Goal: Task Accomplishment & Management: Use online tool/utility

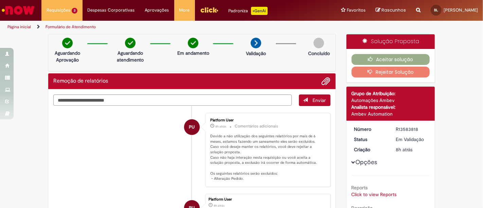
click at [369, 53] on div "Aceitar solução Rejeitar Solução" at bounding box center [390, 66] width 89 height 34
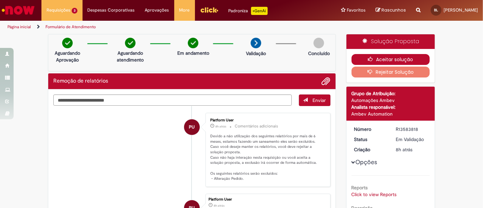
click at [368, 55] on button "Aceitar solução" at bounding box center [390, 59] width 78 height 11
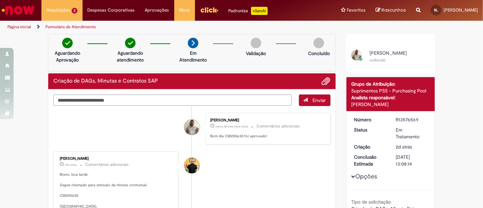
drag, startPoint x: 417, startPoint y: 117, endPoint x: 388, endPoint y: 118, distance: 28.5
click at [390, 120] on dd "R13576569" at bounding box center [411, 119] width 42 height 7
copy div "R13576569"
